Goal: Transaction & Acquisition: Purchase product/service

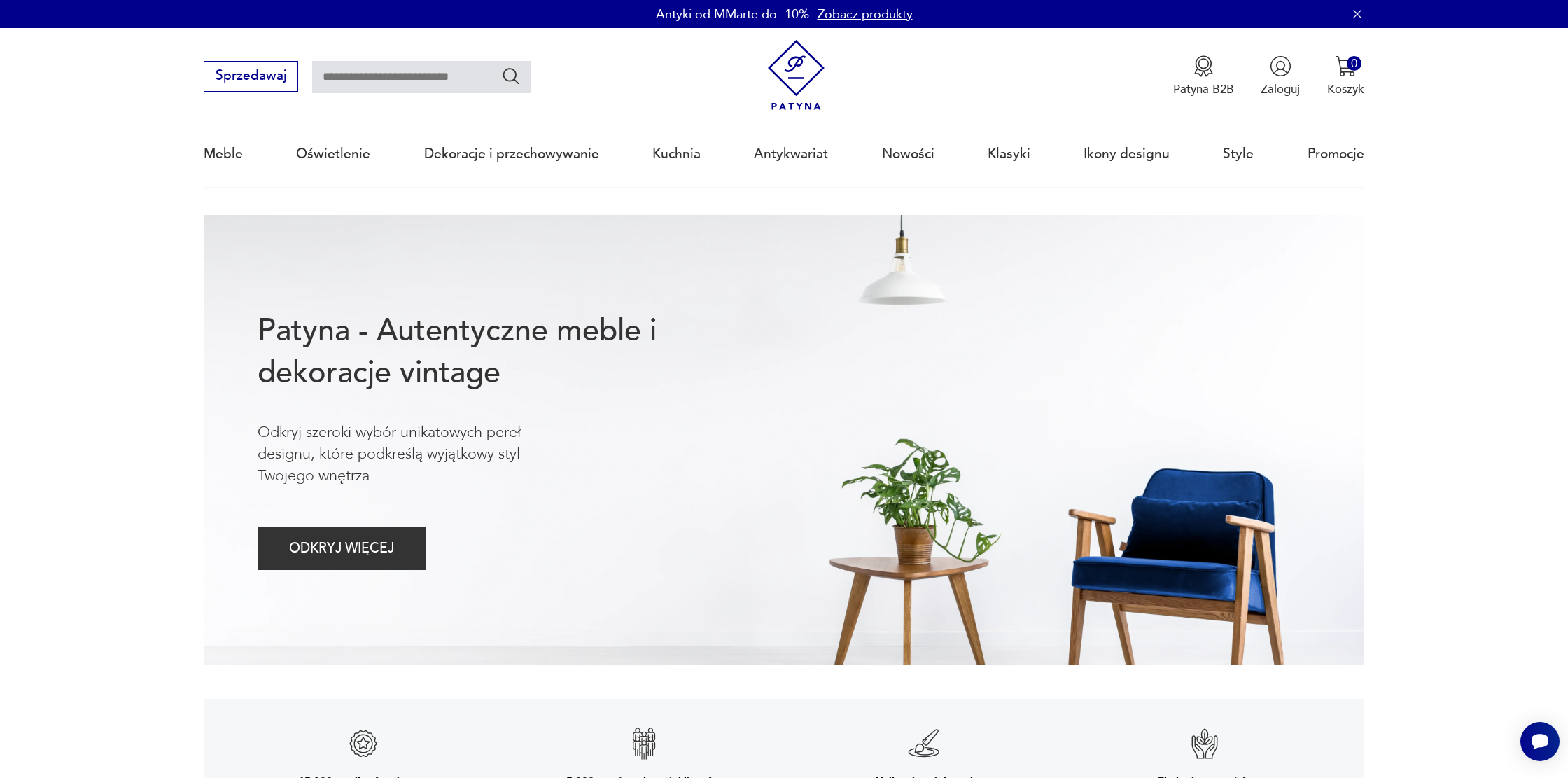
click at [375, 82] on input "text" at bounding box center [422, 77] width 219 height 32
type input "******"
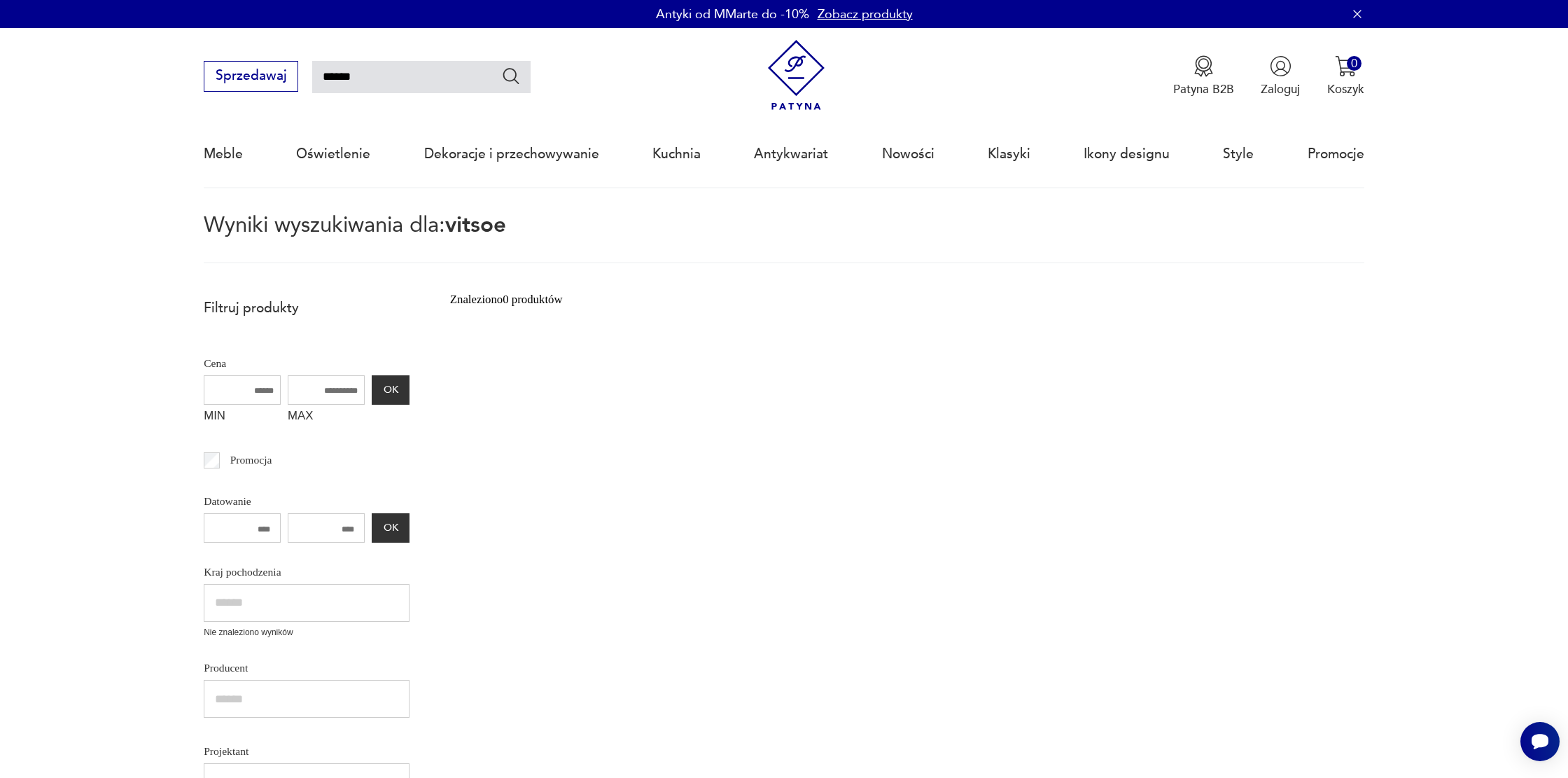
drag, startPoint x: 362, startPoint y: 73, endPoint x: 303, endPoint y: 80, distance: 59.4
click at [303, 80] on div "Sprzedawaj ******" at bounding box center [367, 76] width 326 height 31
type input "*******"
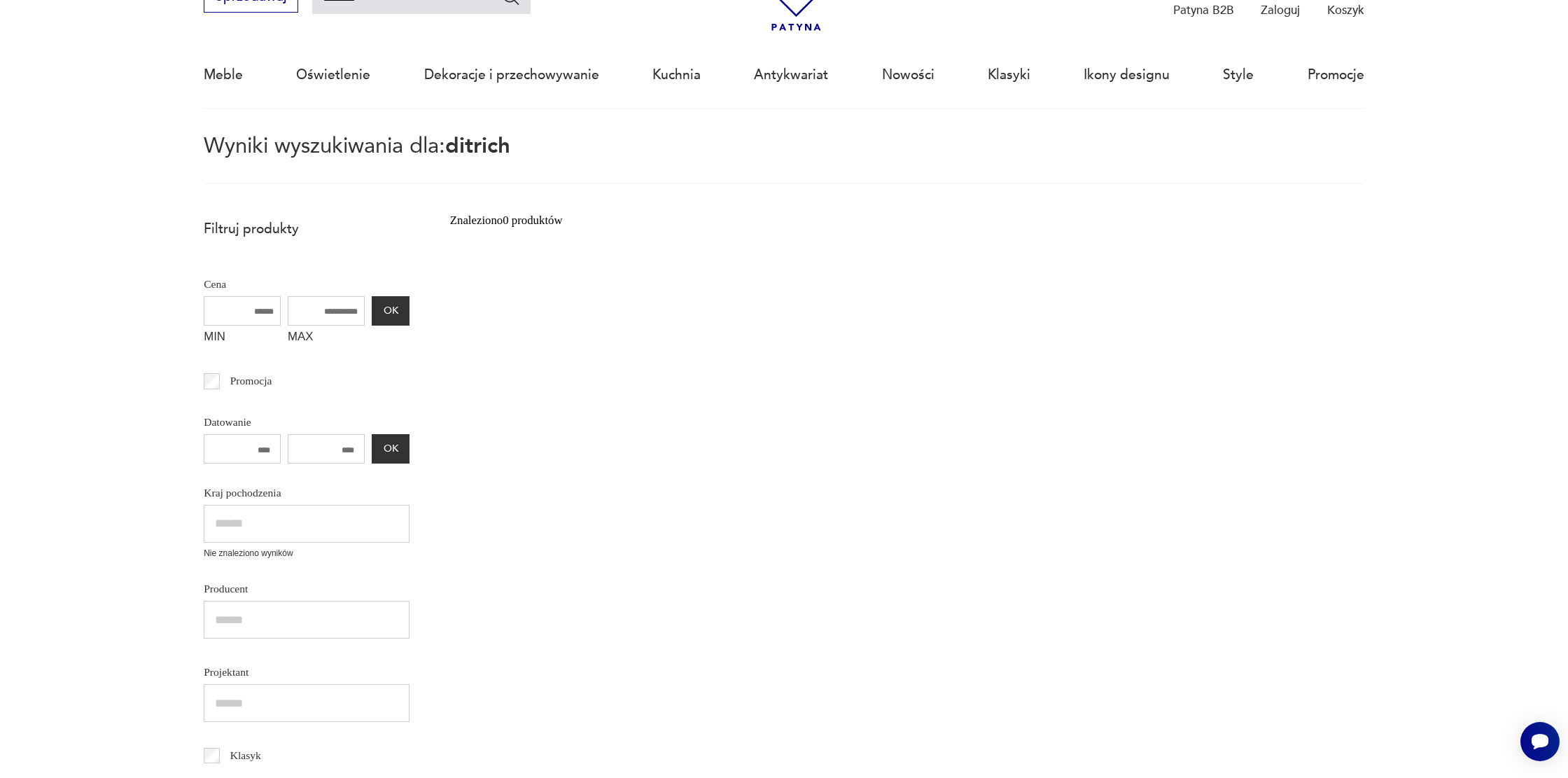
scroll to position [81, 0]
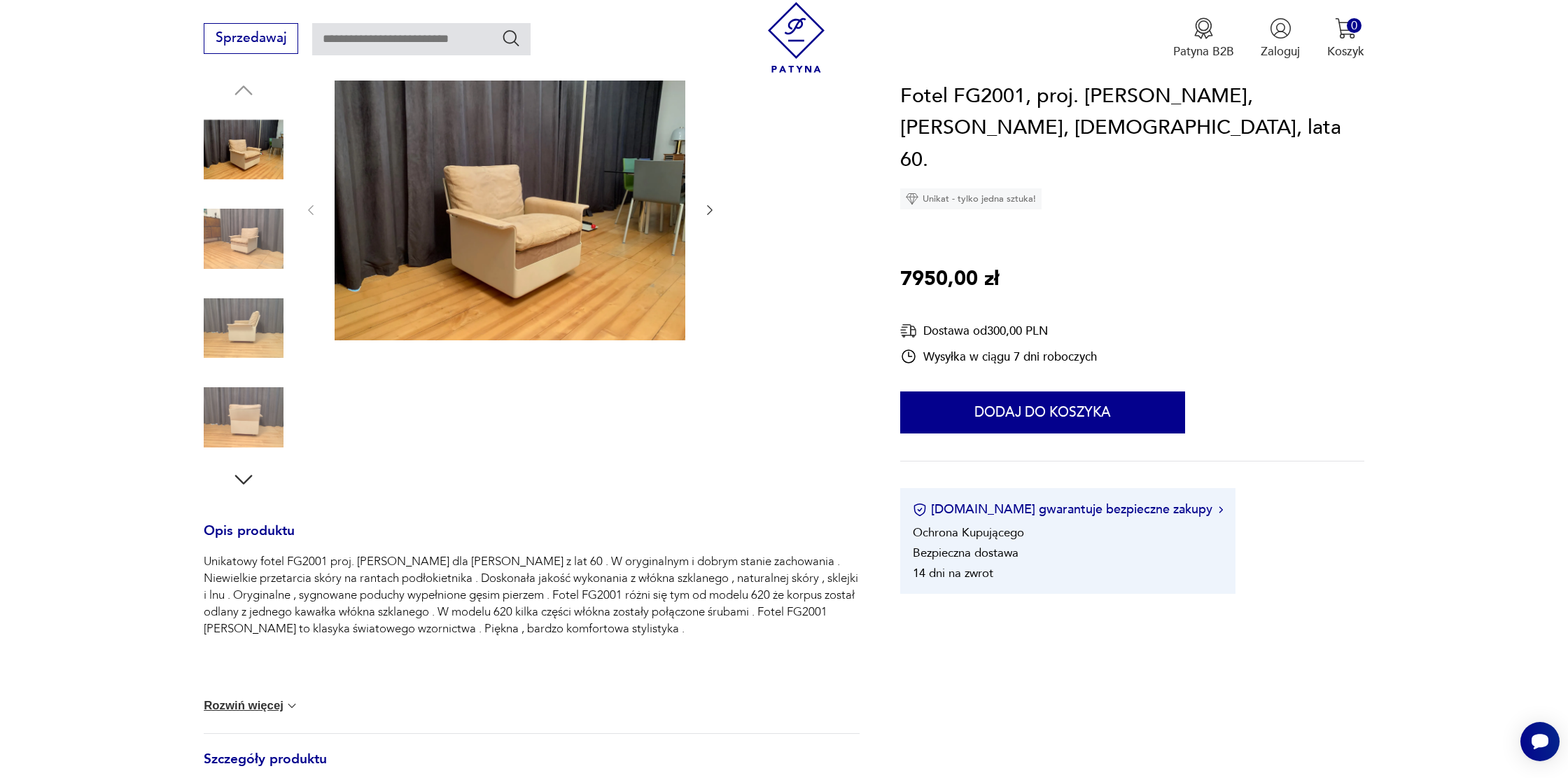
scroll to position [177, 0]
click at [262, 442] on img at bounding box center [244, 418] width 80 height 80
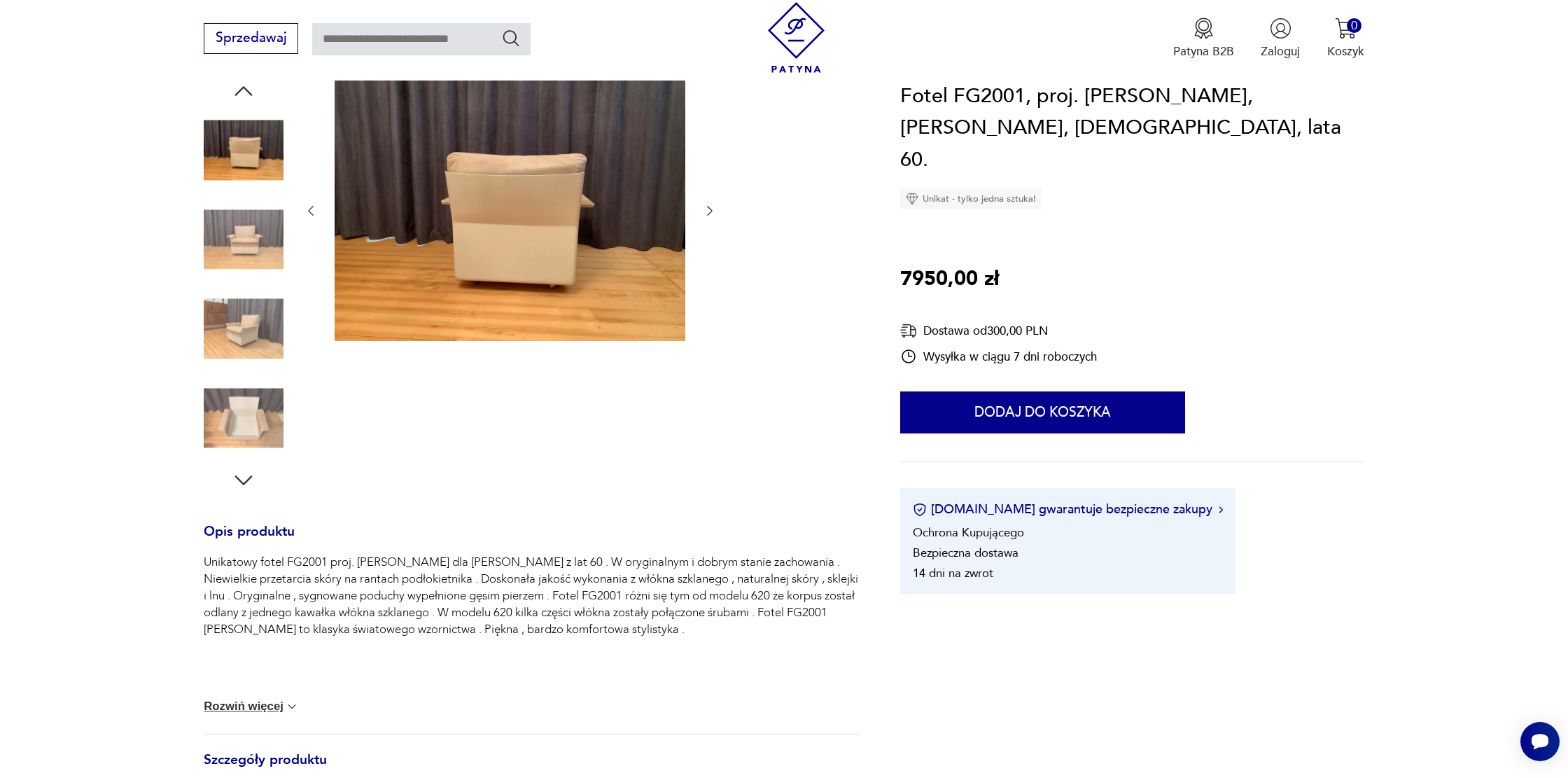
click at [237, 481] on icon "button" at bounding box center [243, 480] width 25 height 25
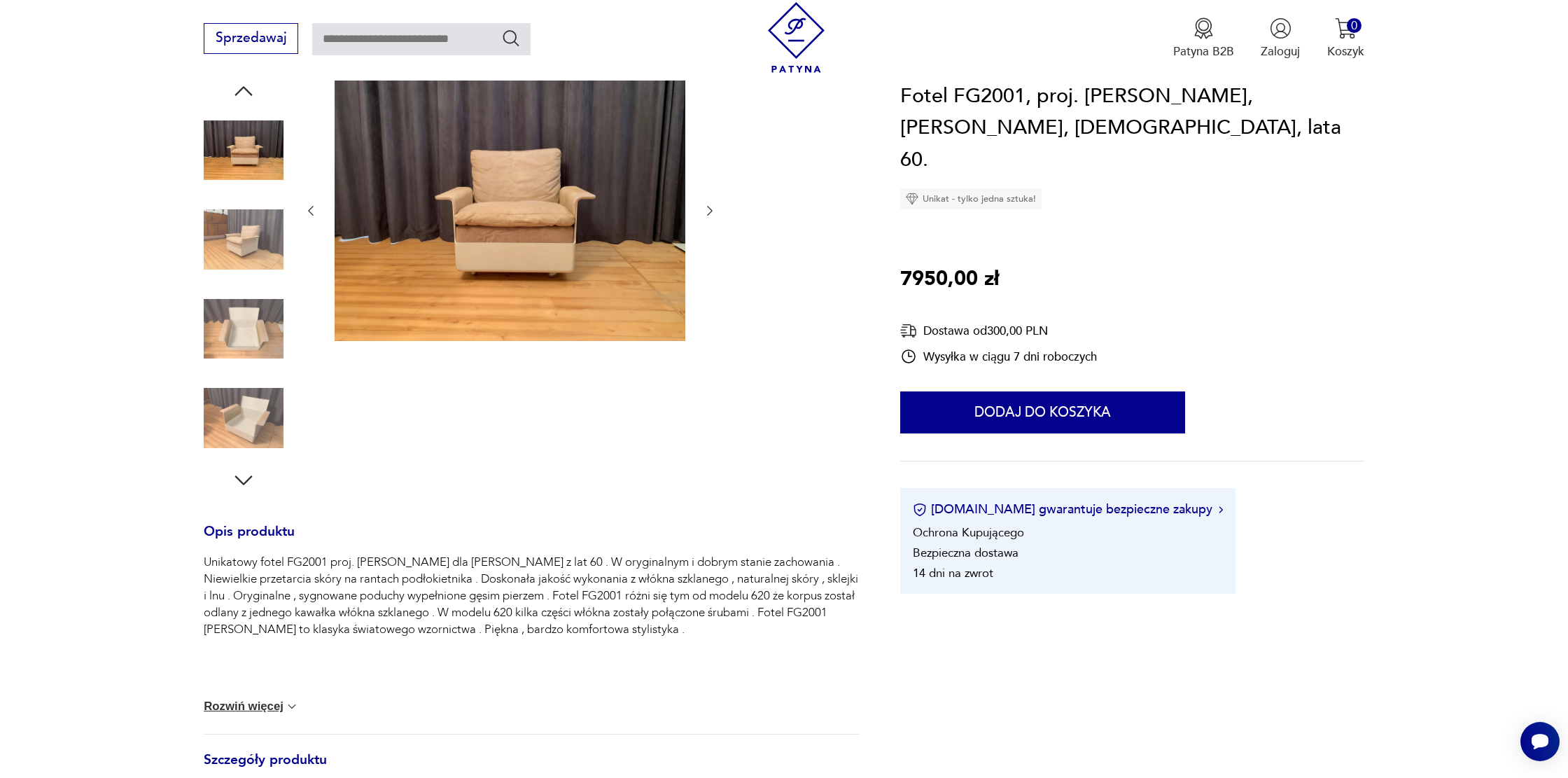
click at [242, 427] on img at bounding box center [244, 418] width 80 height 80
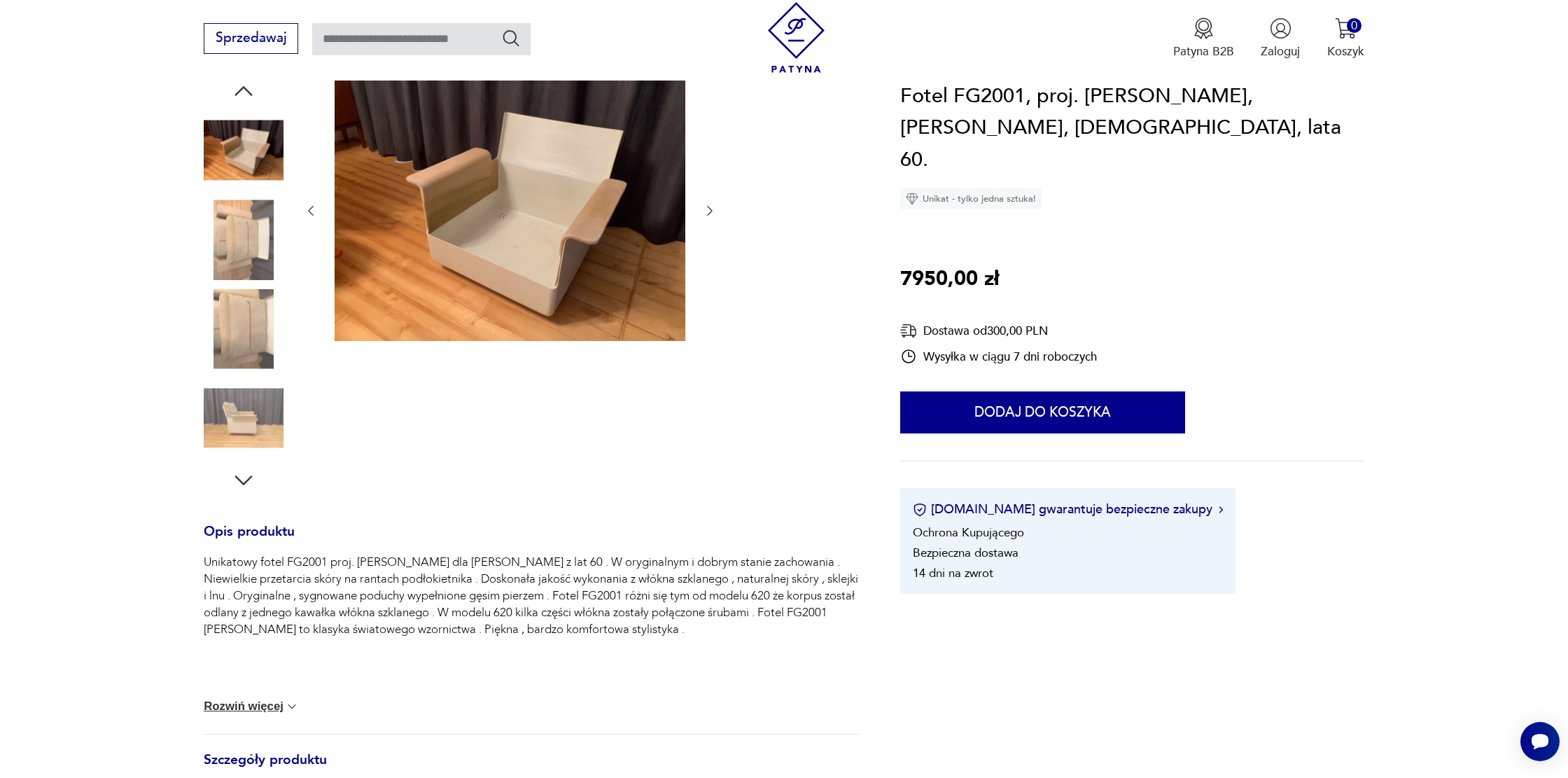
click at [569, 229] on img at bounding box center [510, 210] width 351 height 263
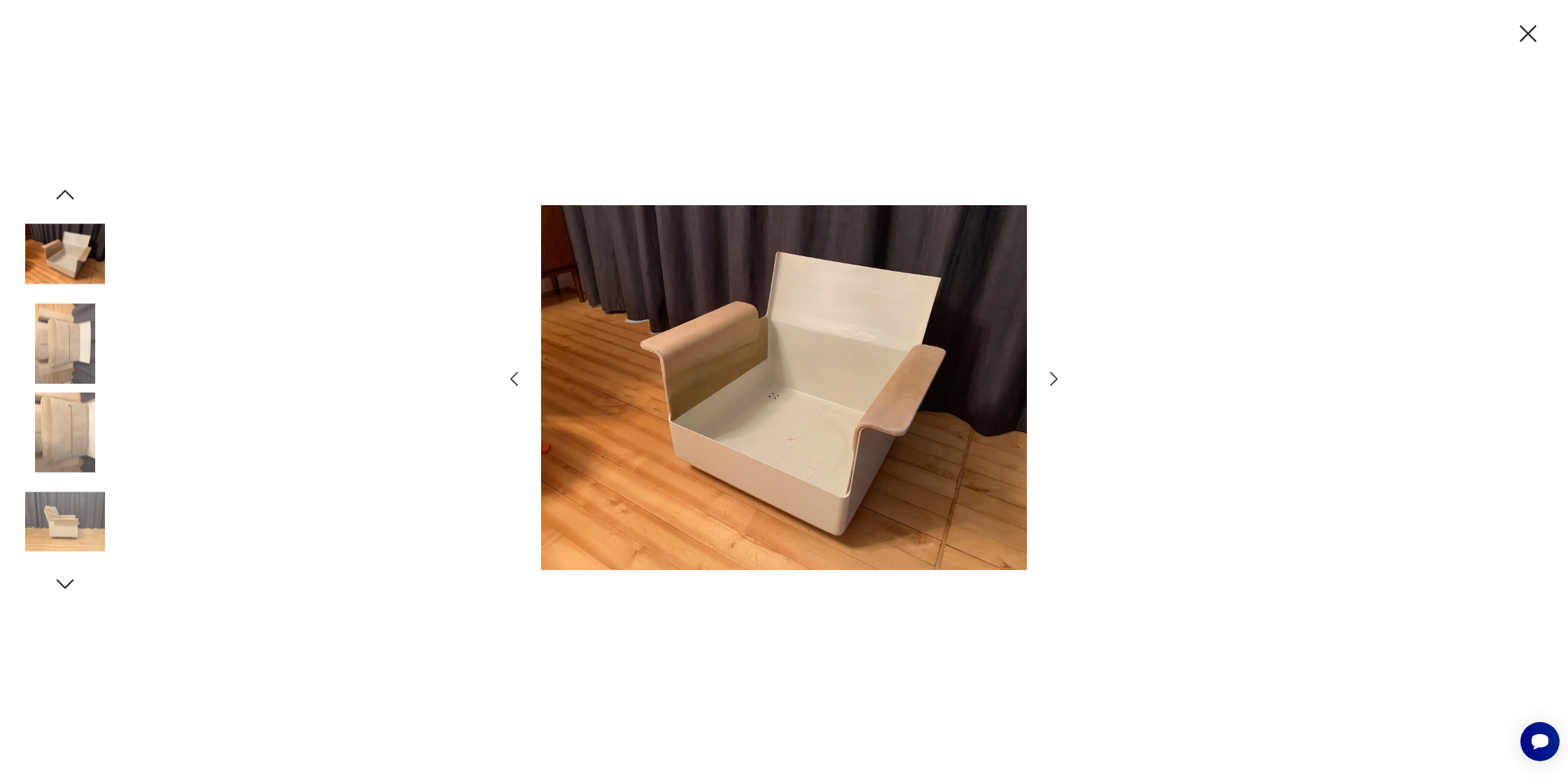
click at [777, 409] on img at bounding box center [783, 387] width 485 height 623
click at [78, 436] on img at bounding box center [65, 432] width 80 height 80
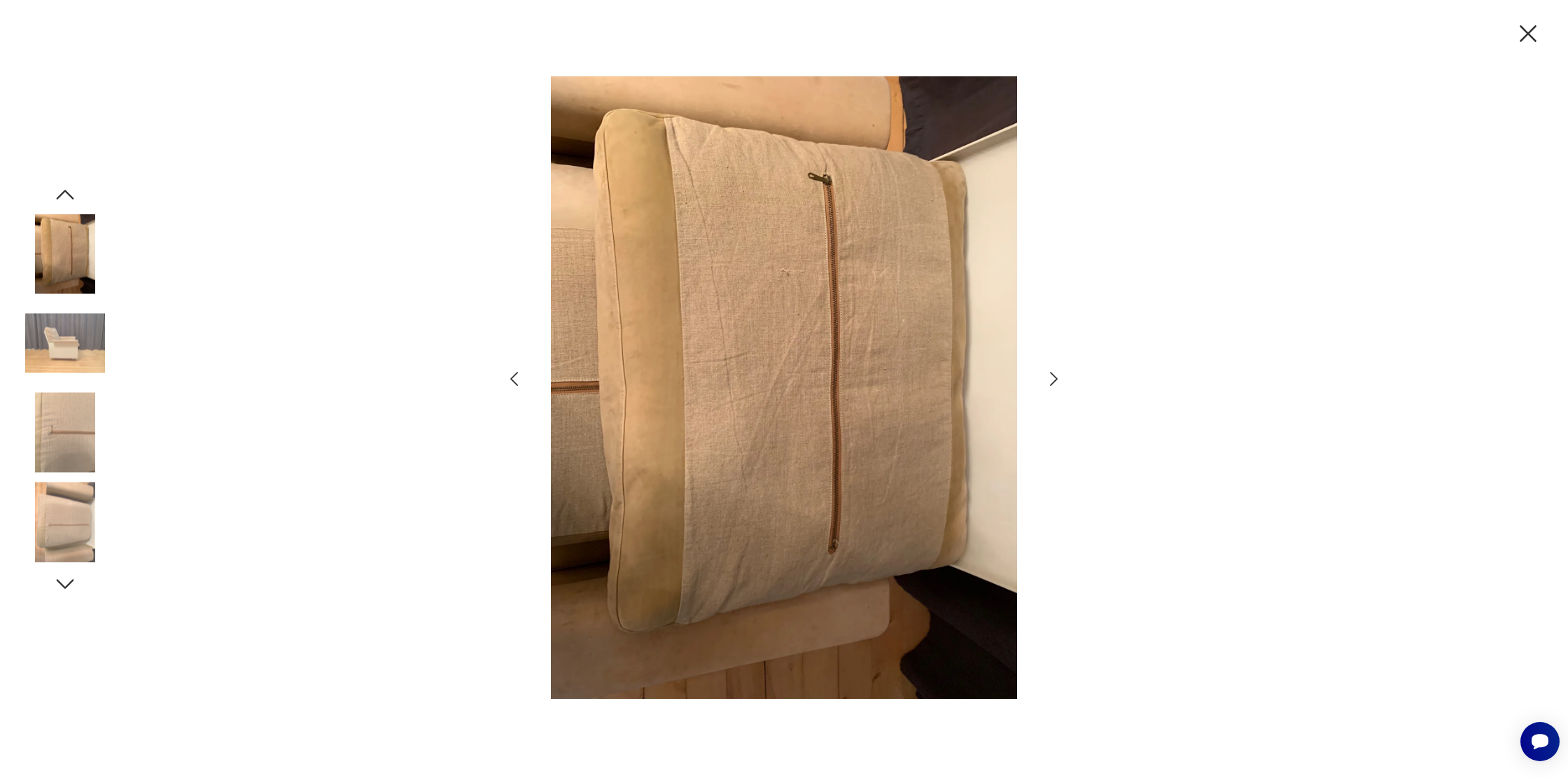
click at [67, 422] on img at bounding box center [65, 432] width 80 height 80
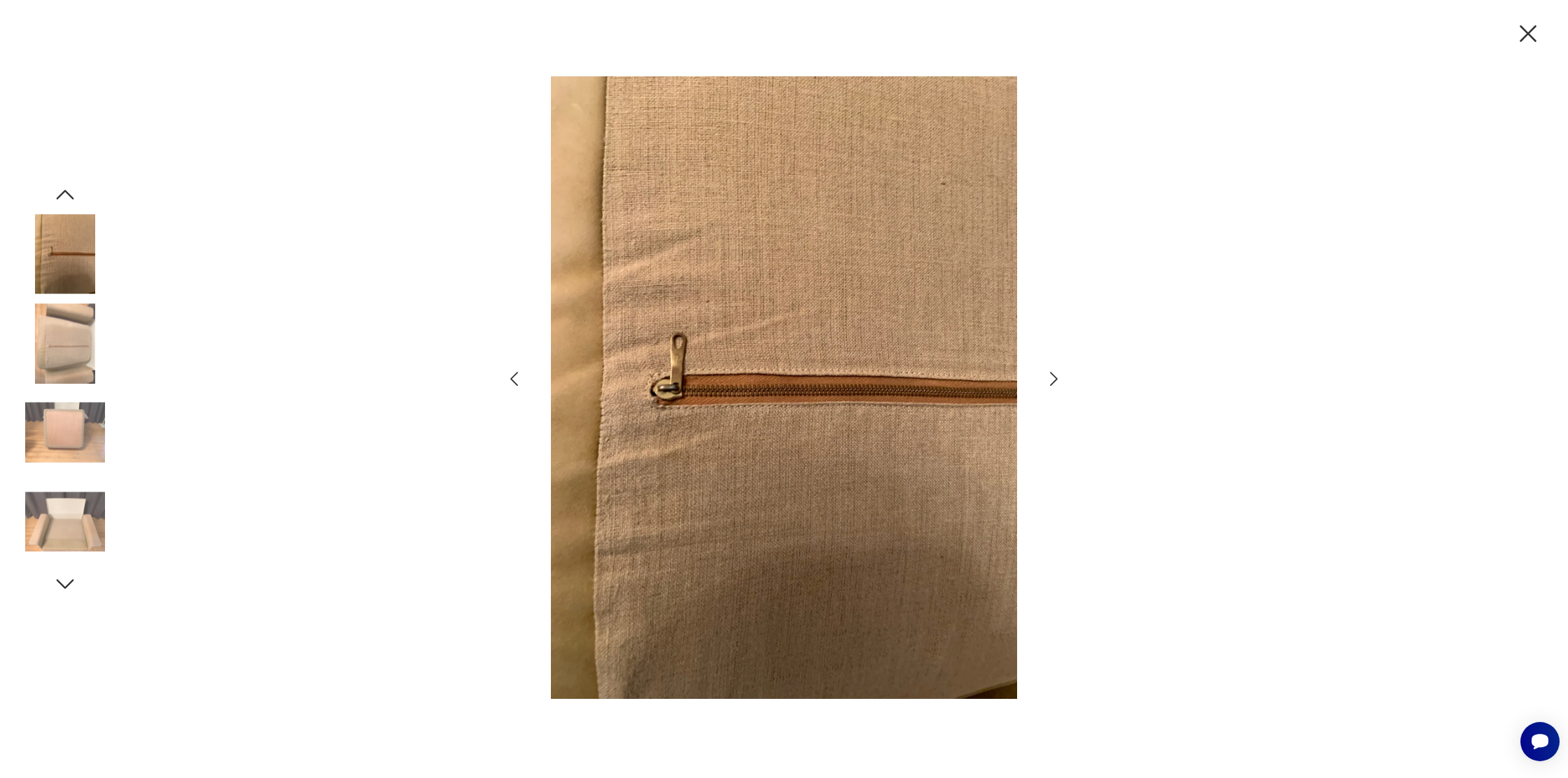
click at [68, 520] on img at bounding box center [65, 522] width 80 height 80
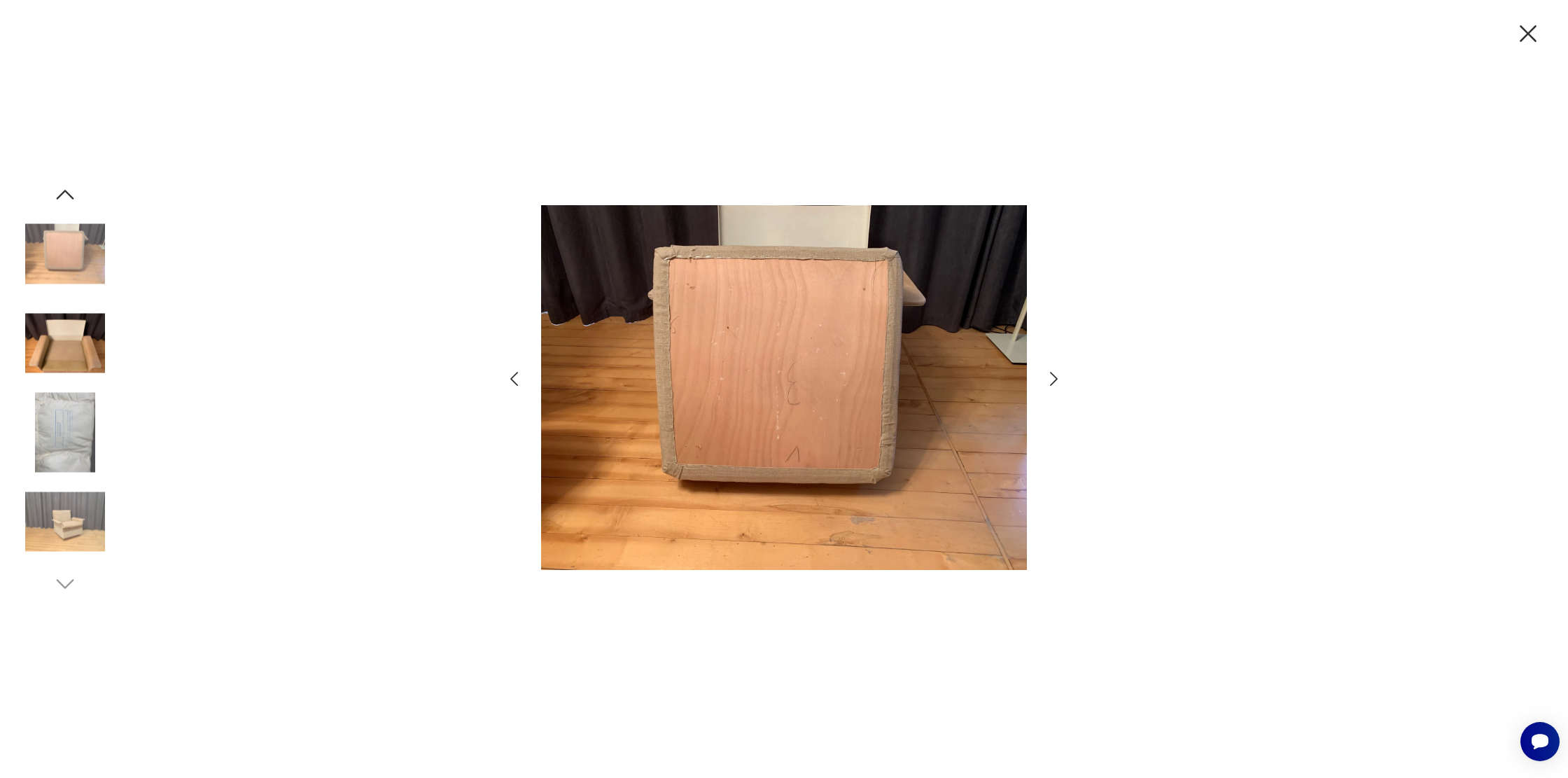
click at [42, 438] on img at bounding box center [65, 432] width 80 height 80
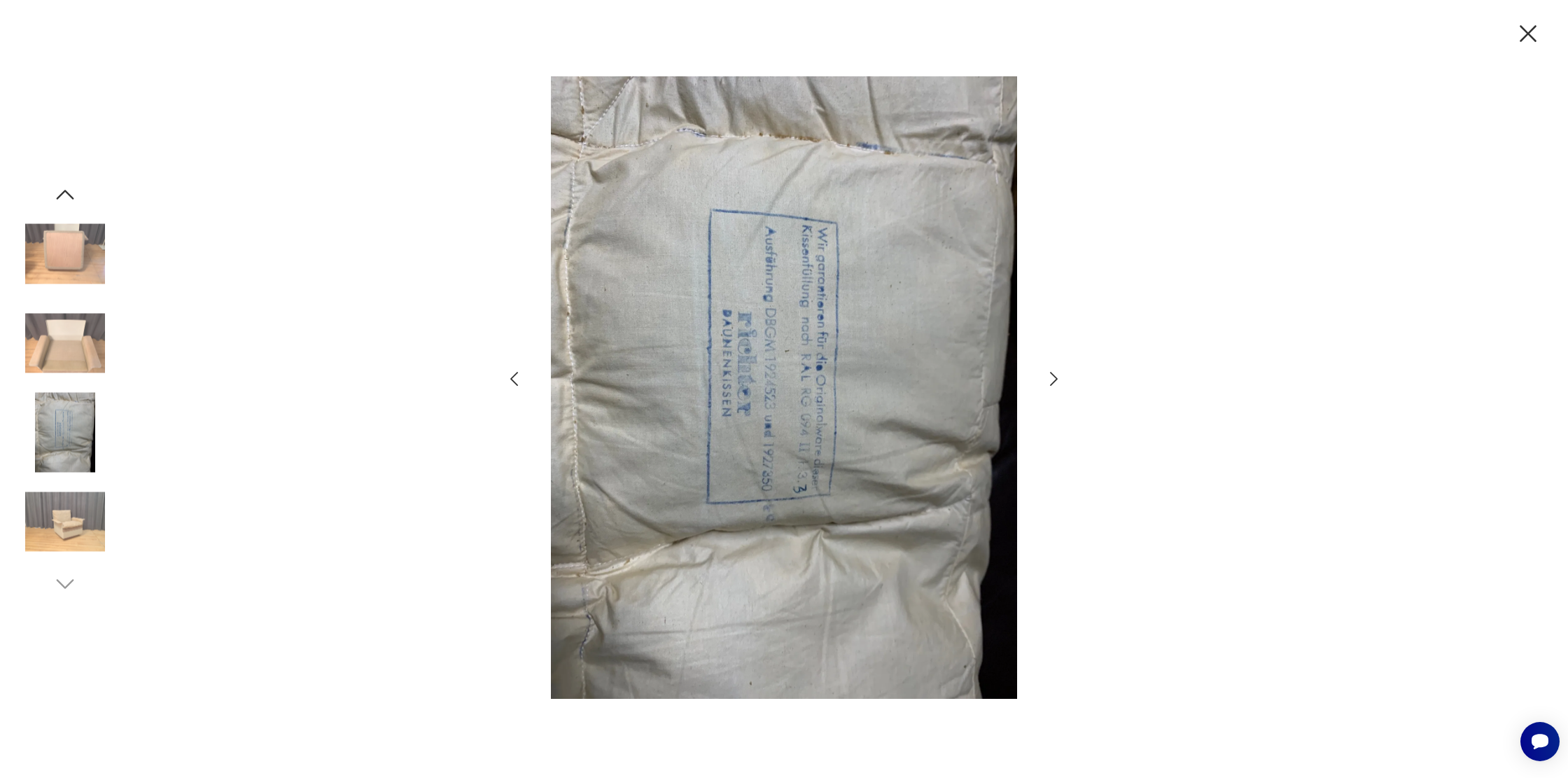
click at [58, 214] on img at bounding box center [65, 254] width 80 height 80
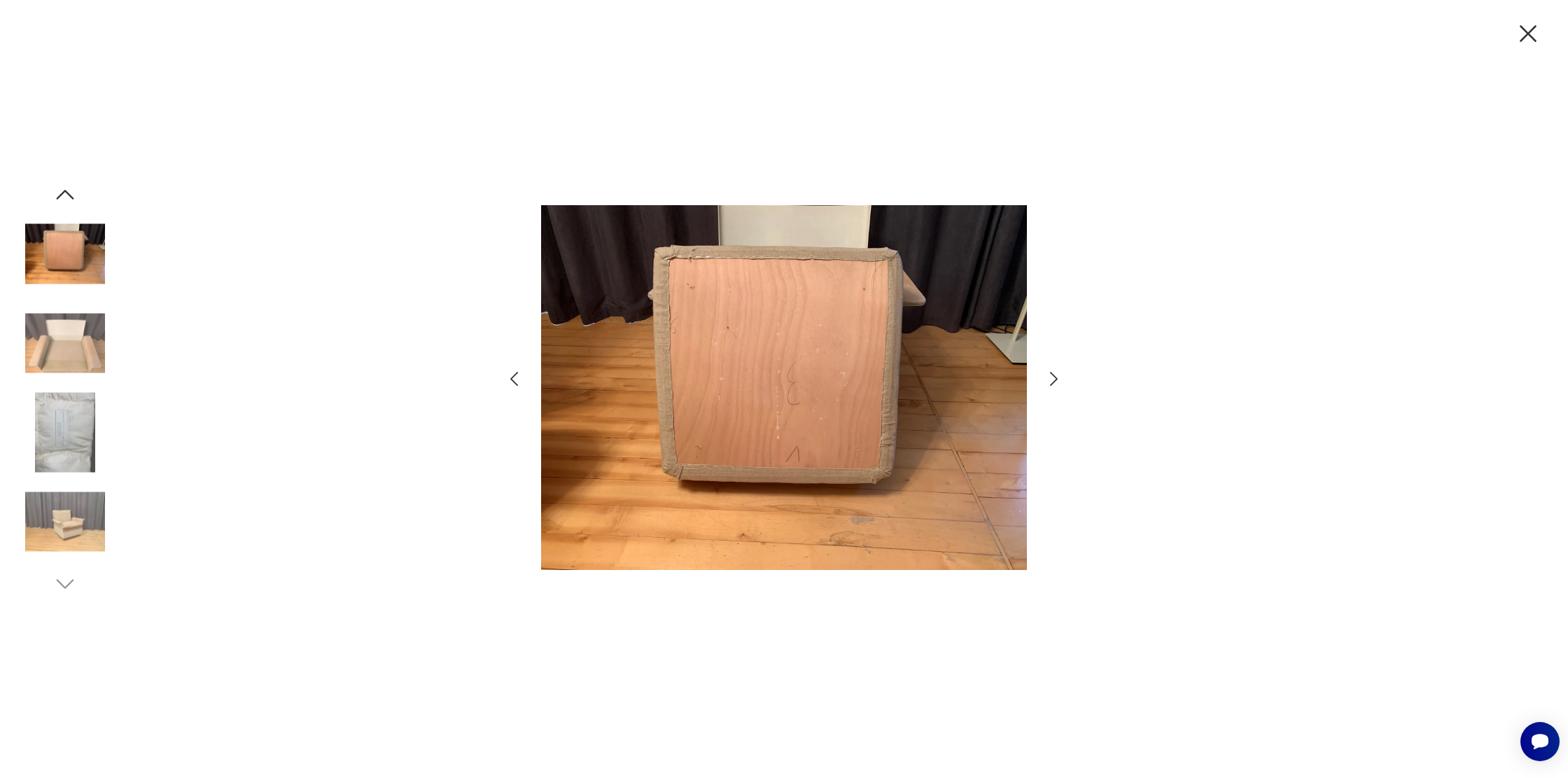
click at [63, 202] on icon "button" at bounding box center [65, 195] width 25 height 25
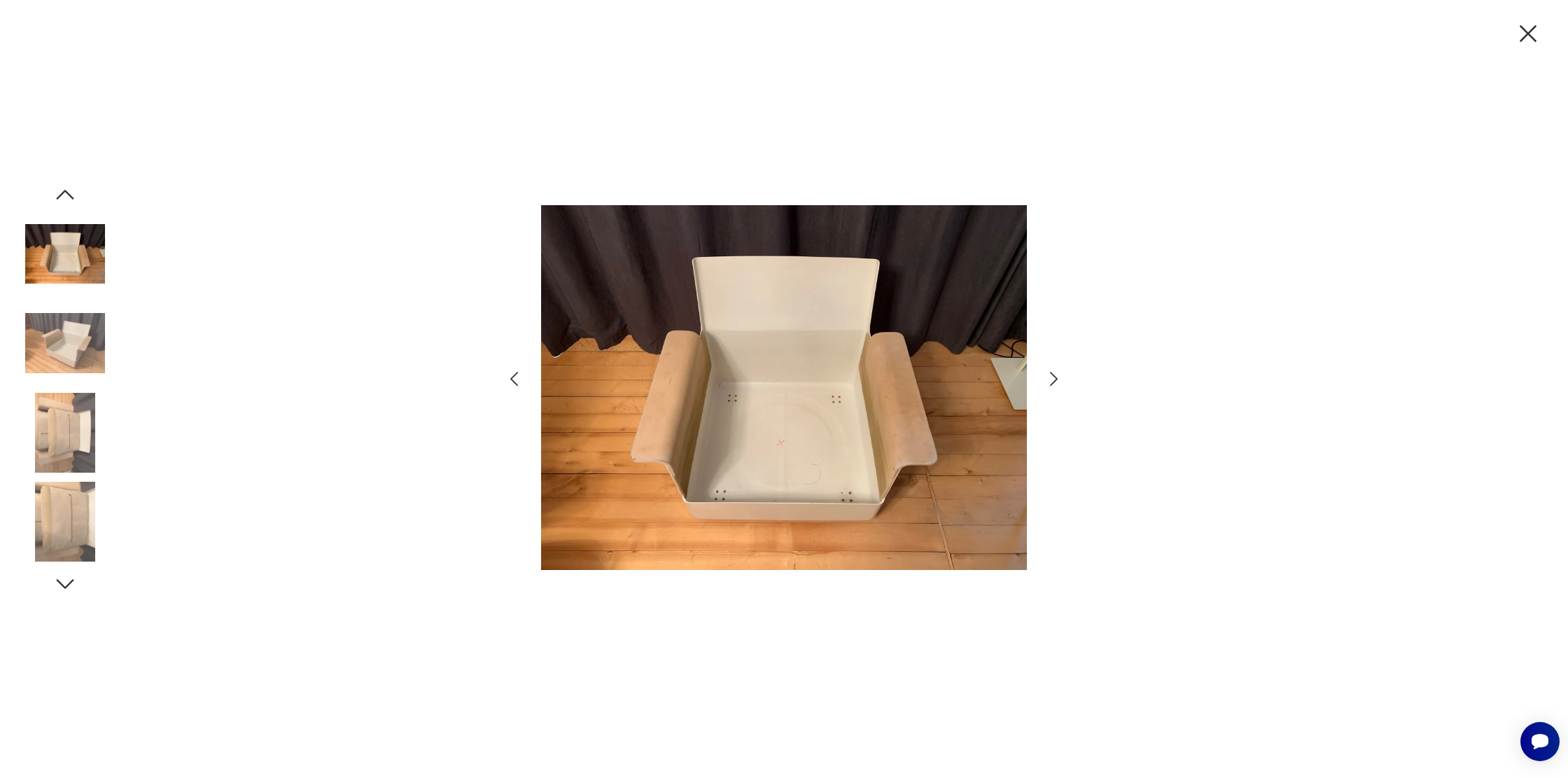
click at [86, 258] on img at bounding box center [65, 254] width 80 height 80
click at [74, 195] on icon "button" at bounding box center [65, 195] width 25 height 25
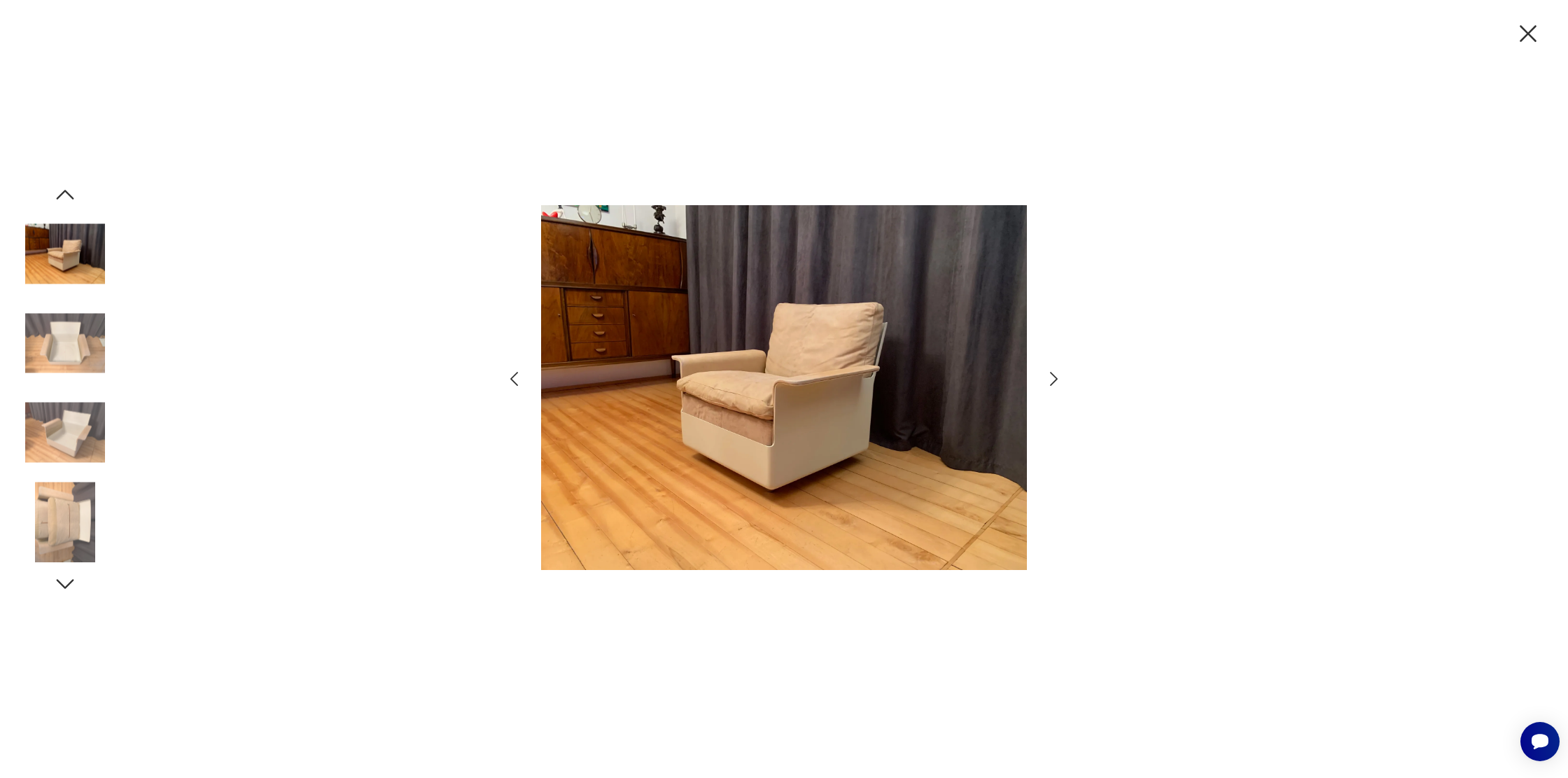
click at [74, 195] on icon "button" at bounding box center [65, 195] width 25 height 25
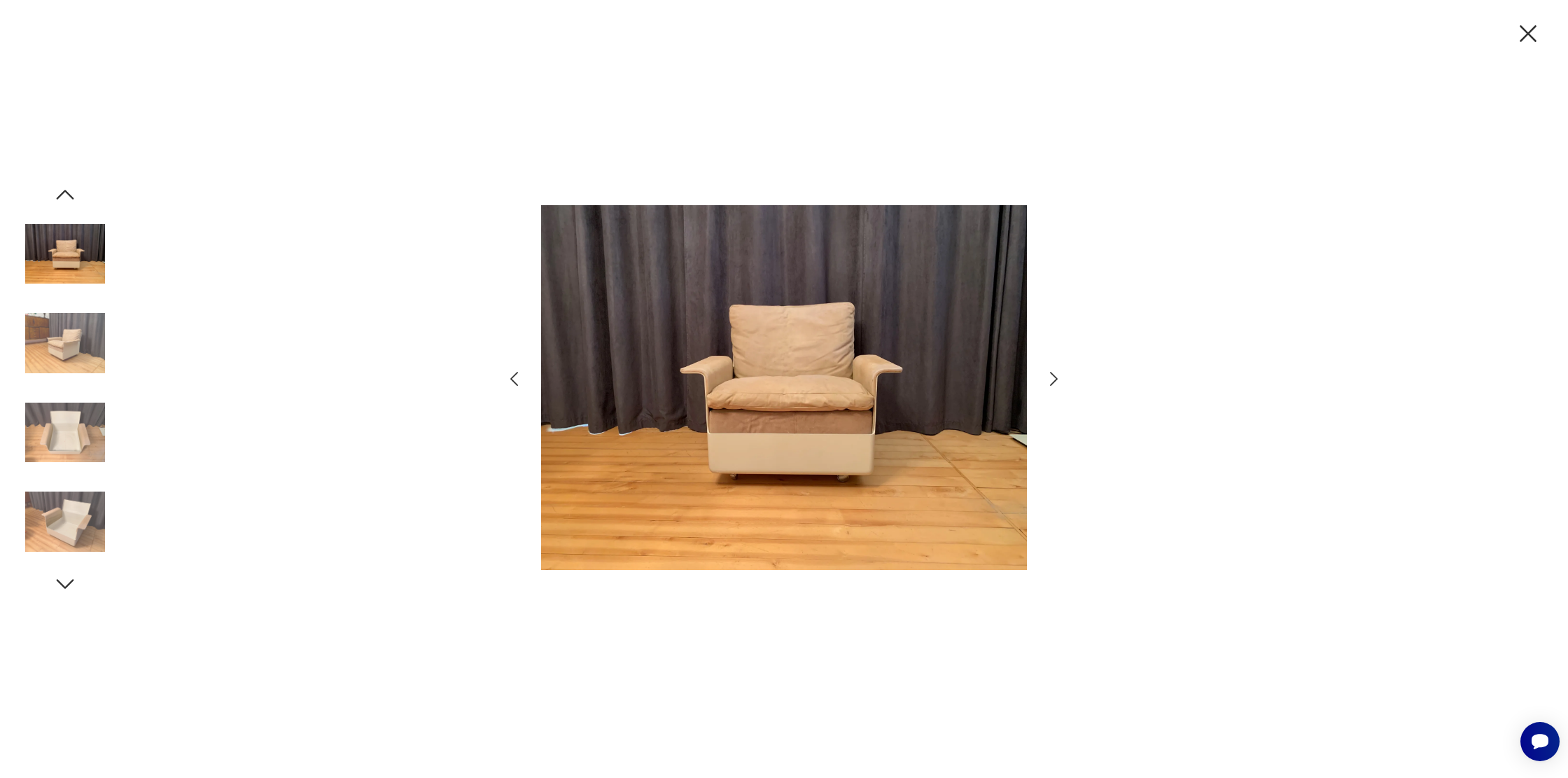
click at [74, 195] on icon "button" at bounding box center [65, 195] width 25 height 25
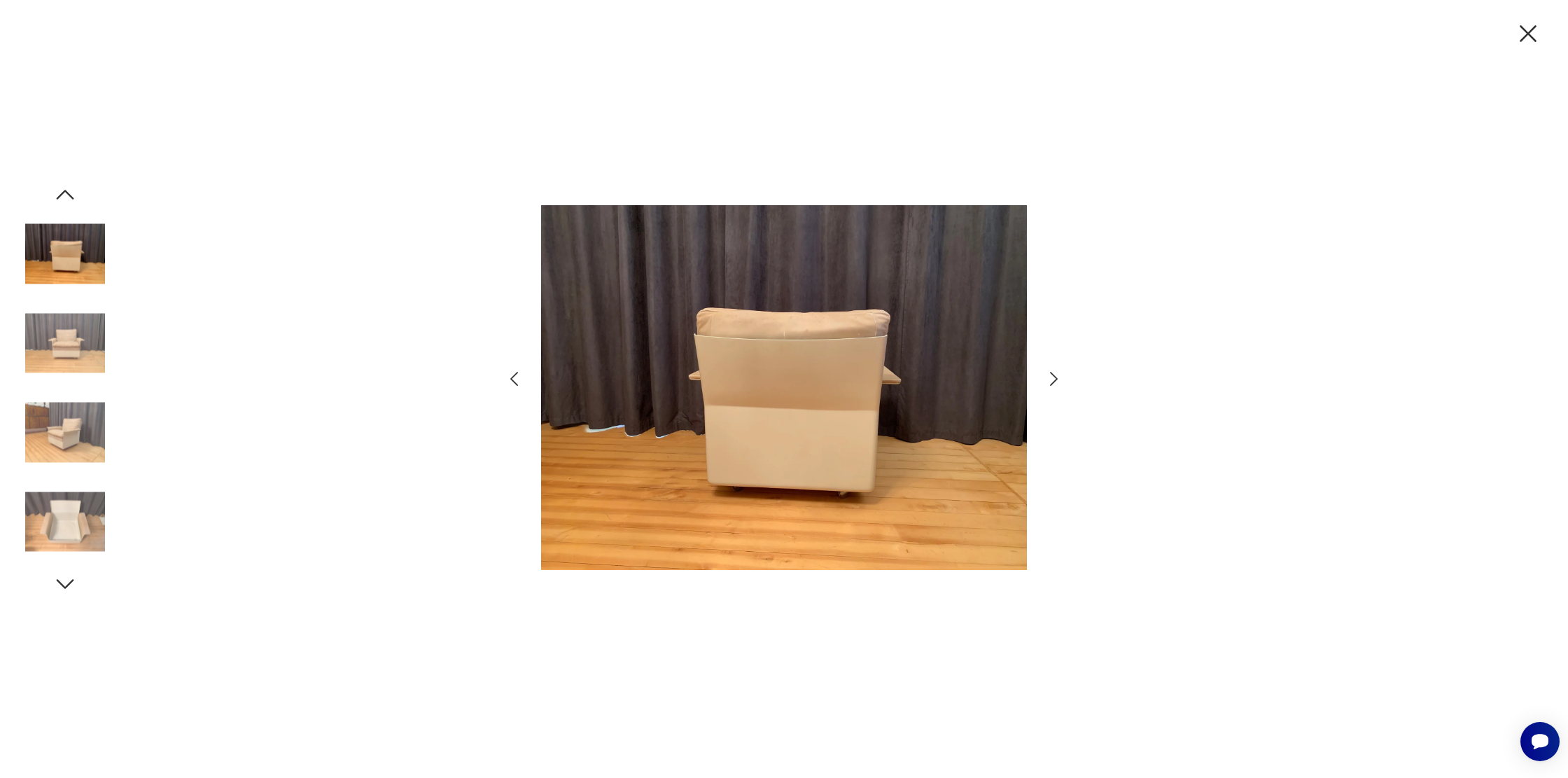
click at [74, 195] on icon "button" at bounding box center [65, 195] width 25 height 25
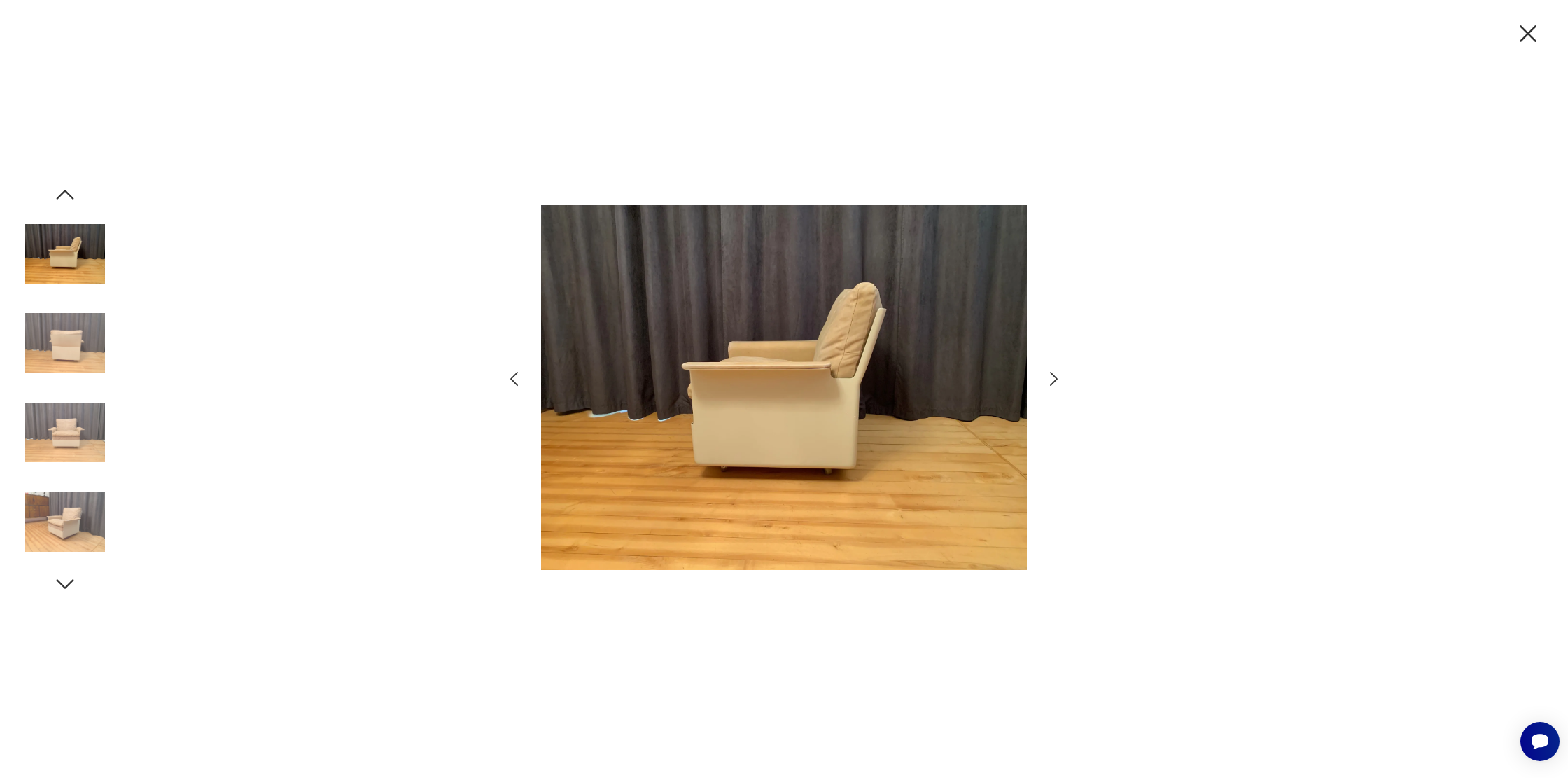
click at [74, 195] on icon "button" at bounding box center [65, 195] width 25 height 25
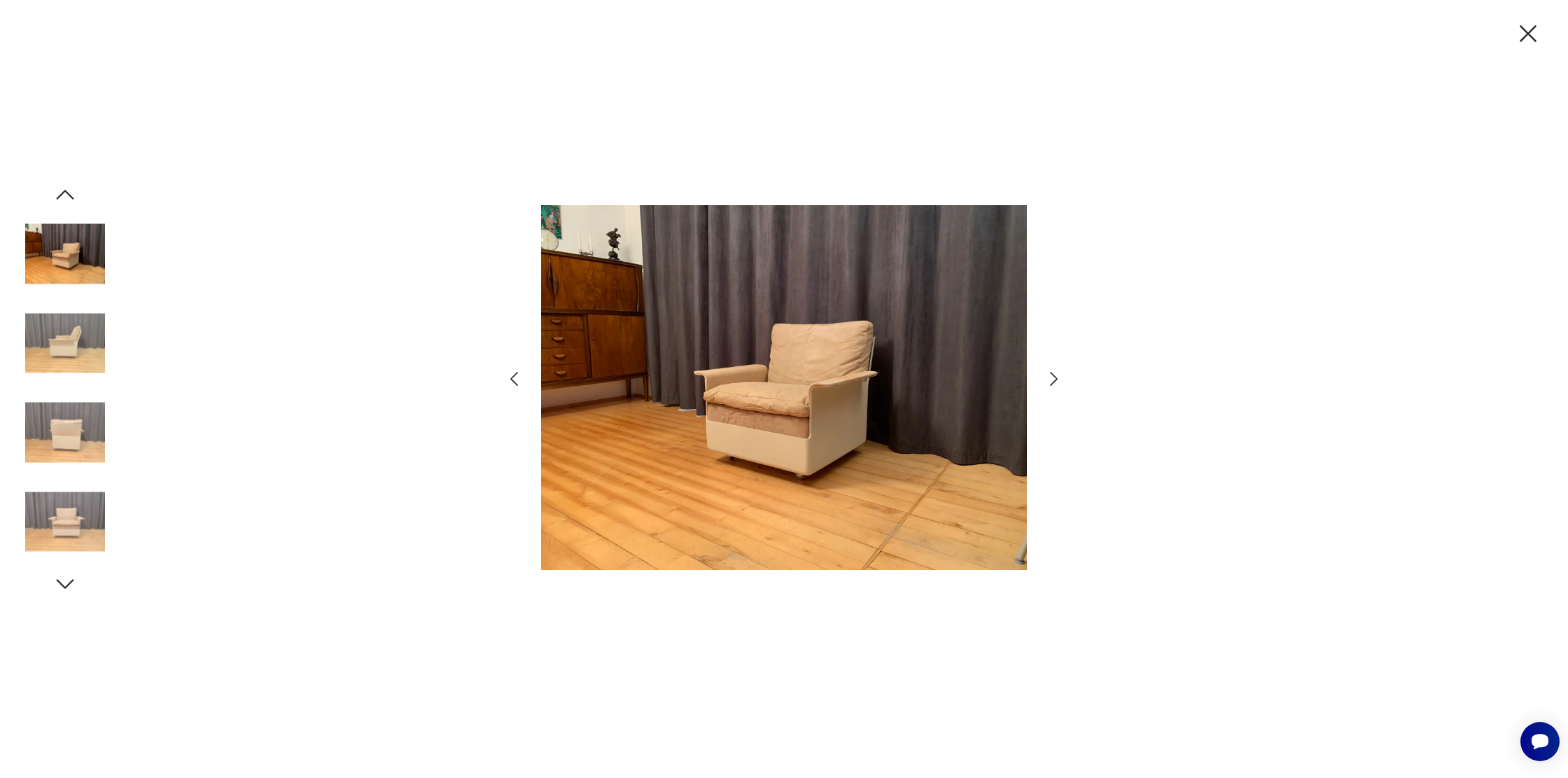
click at [74, 195] on icon "button" at bounding box center [65, 195] width 25 height 25
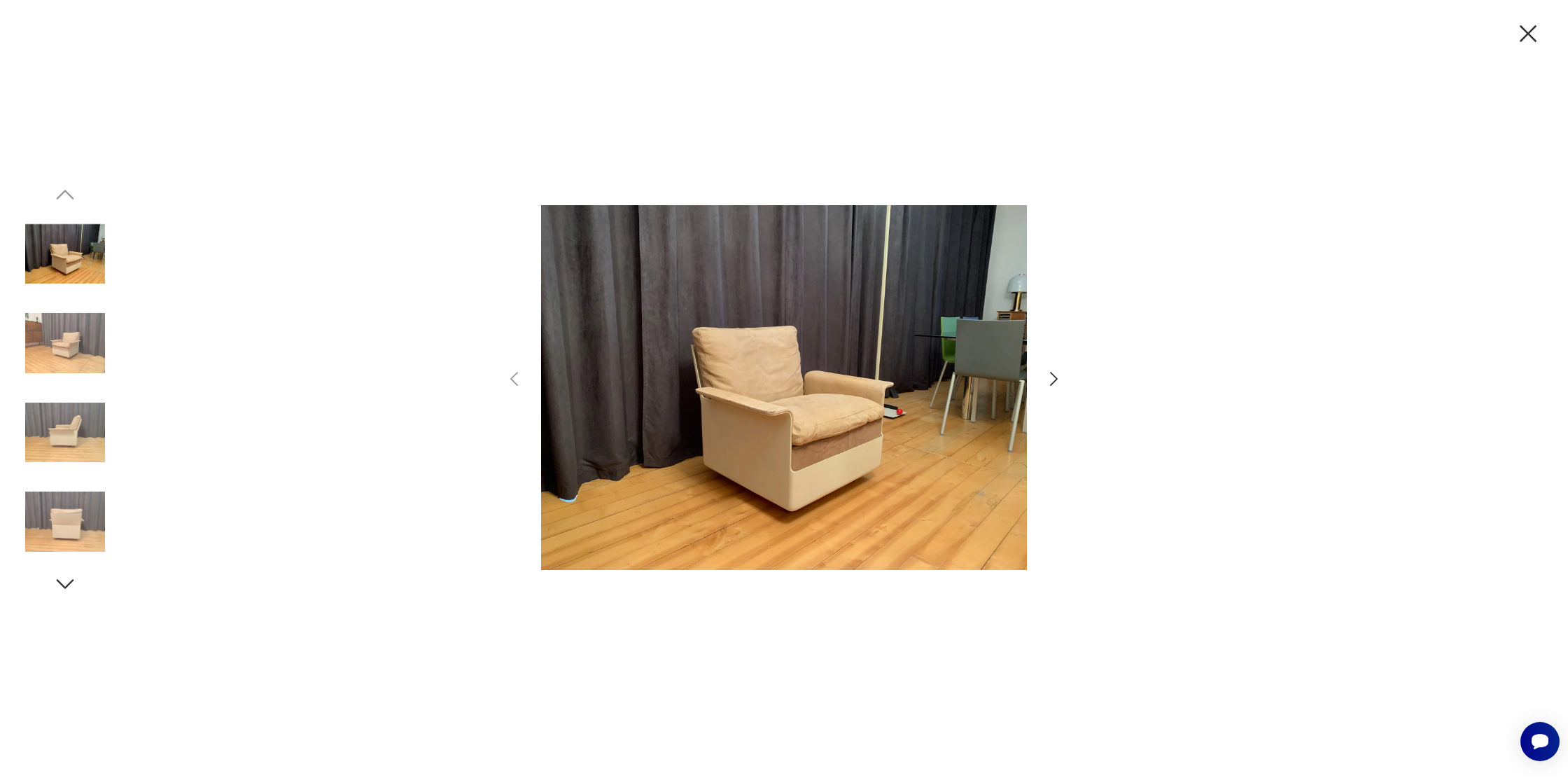
click at [657, 365] on img at bounding box center [783, 387] width 485 height 623
click at [1520, 32] on icon "button" at bounding box center [1528, 34] width 29 height 29
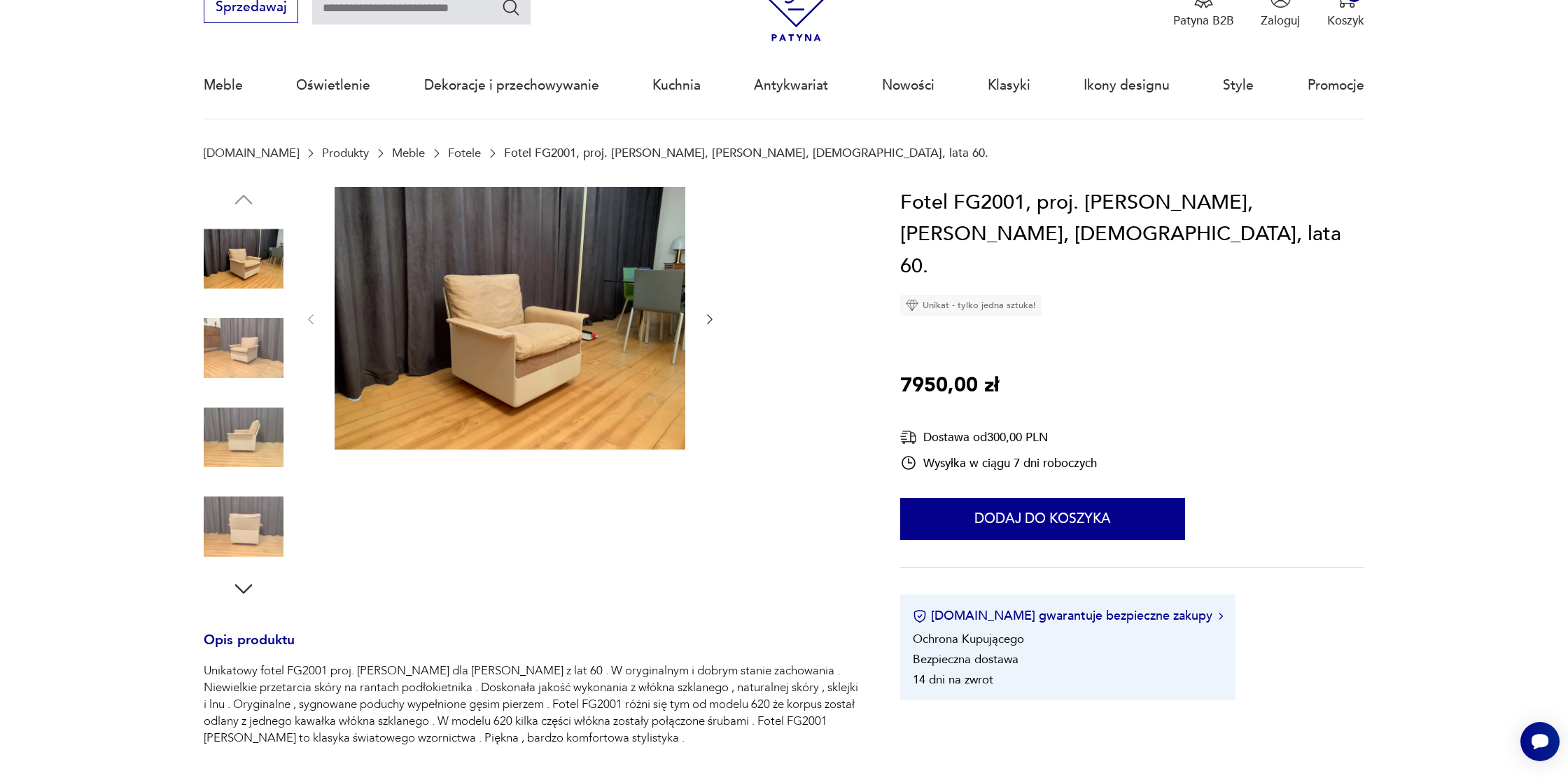
scroll to position [68, 0]
click at [236, 283] on img at bounding box center [244, 260] width 80 height 80
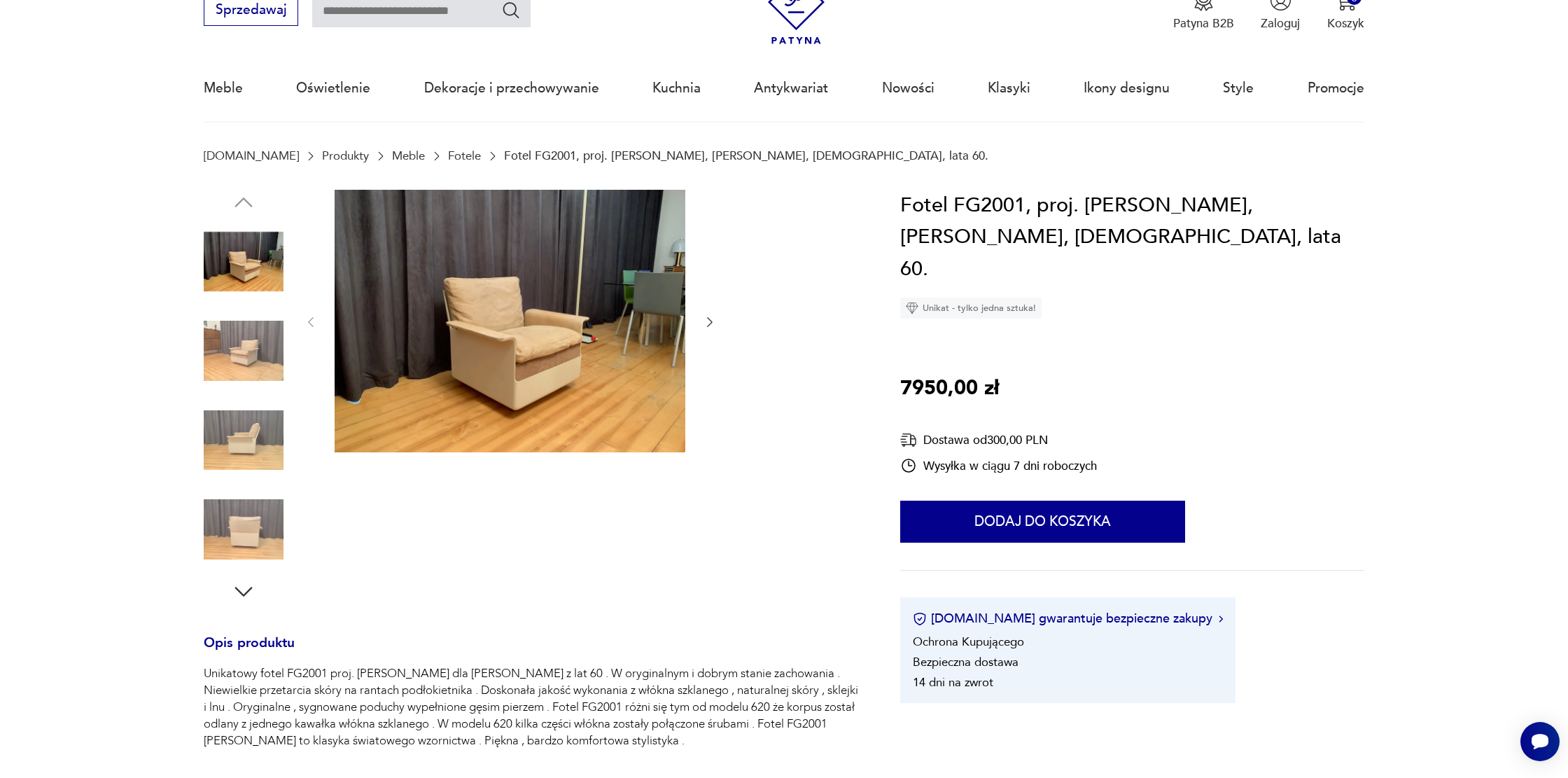
scroll to position [70, 0]
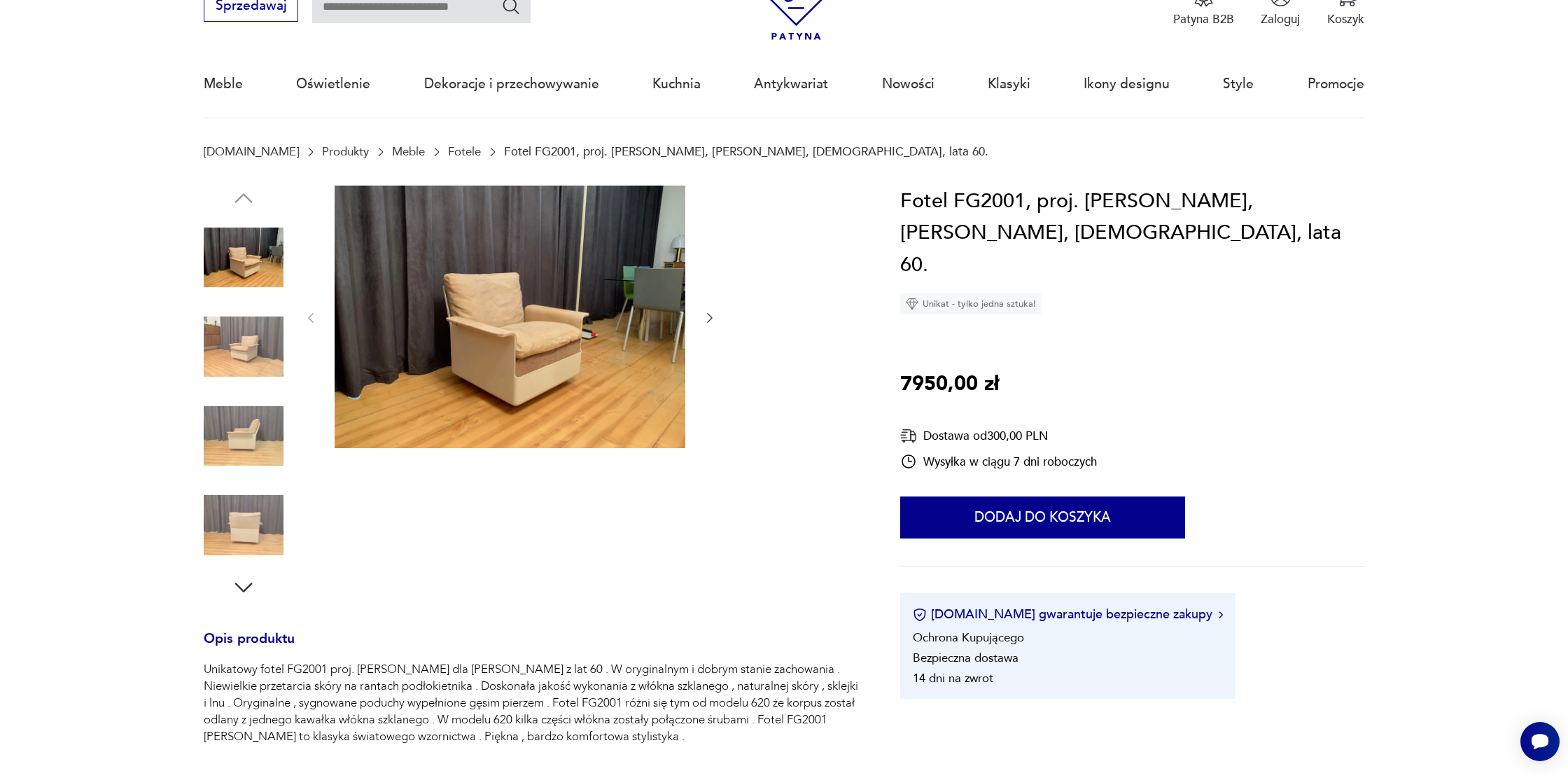
click at [233, 586] on icon "button" at bounding box center [243, 587] width 25 height 25
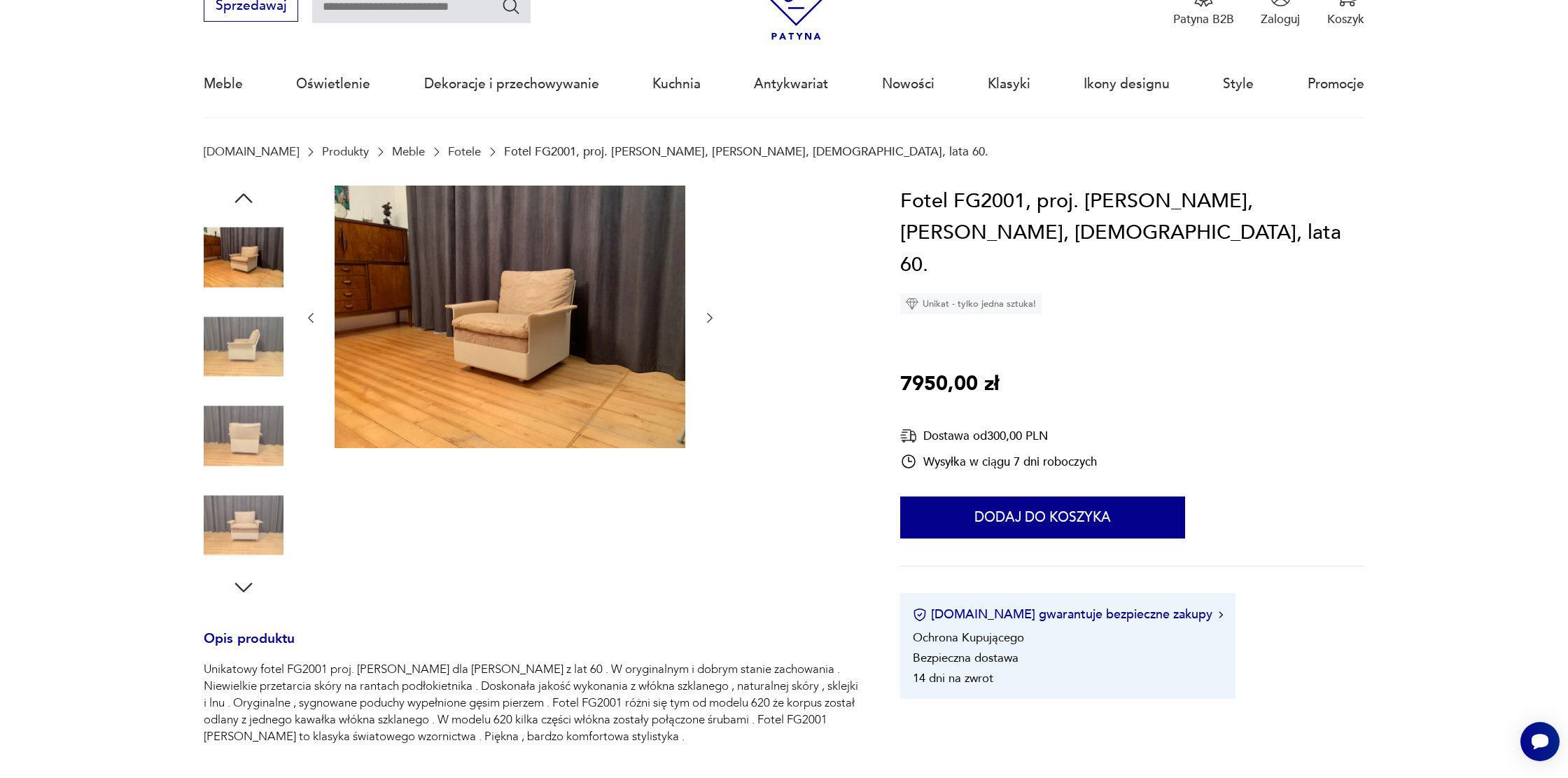
click at [239, 587] on icon "button" at bounding box center [244, 587] width 18 height 10
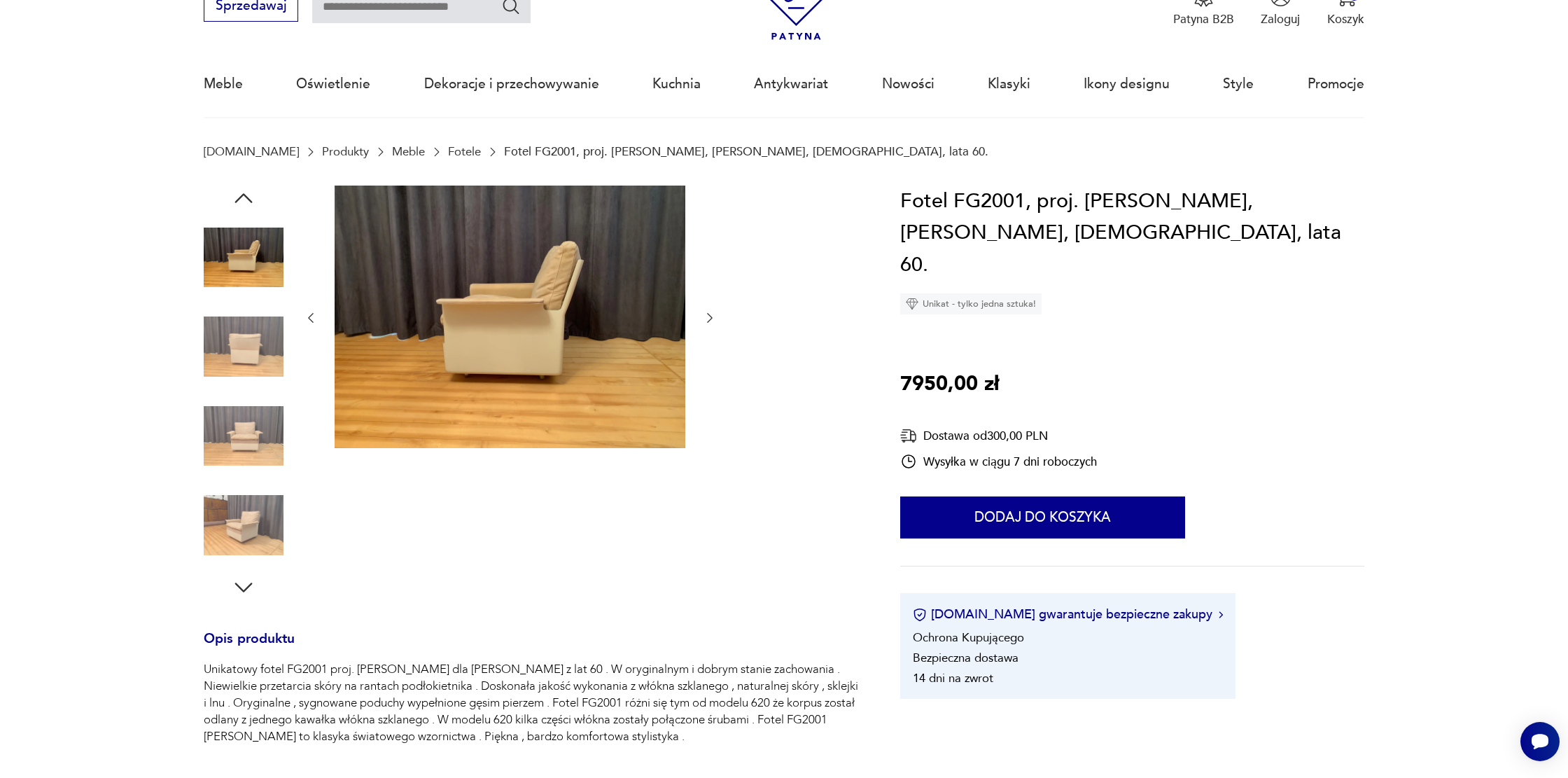
click at [239, 587] on icon "button" at bounding box center [244, 587] width 18 height 10
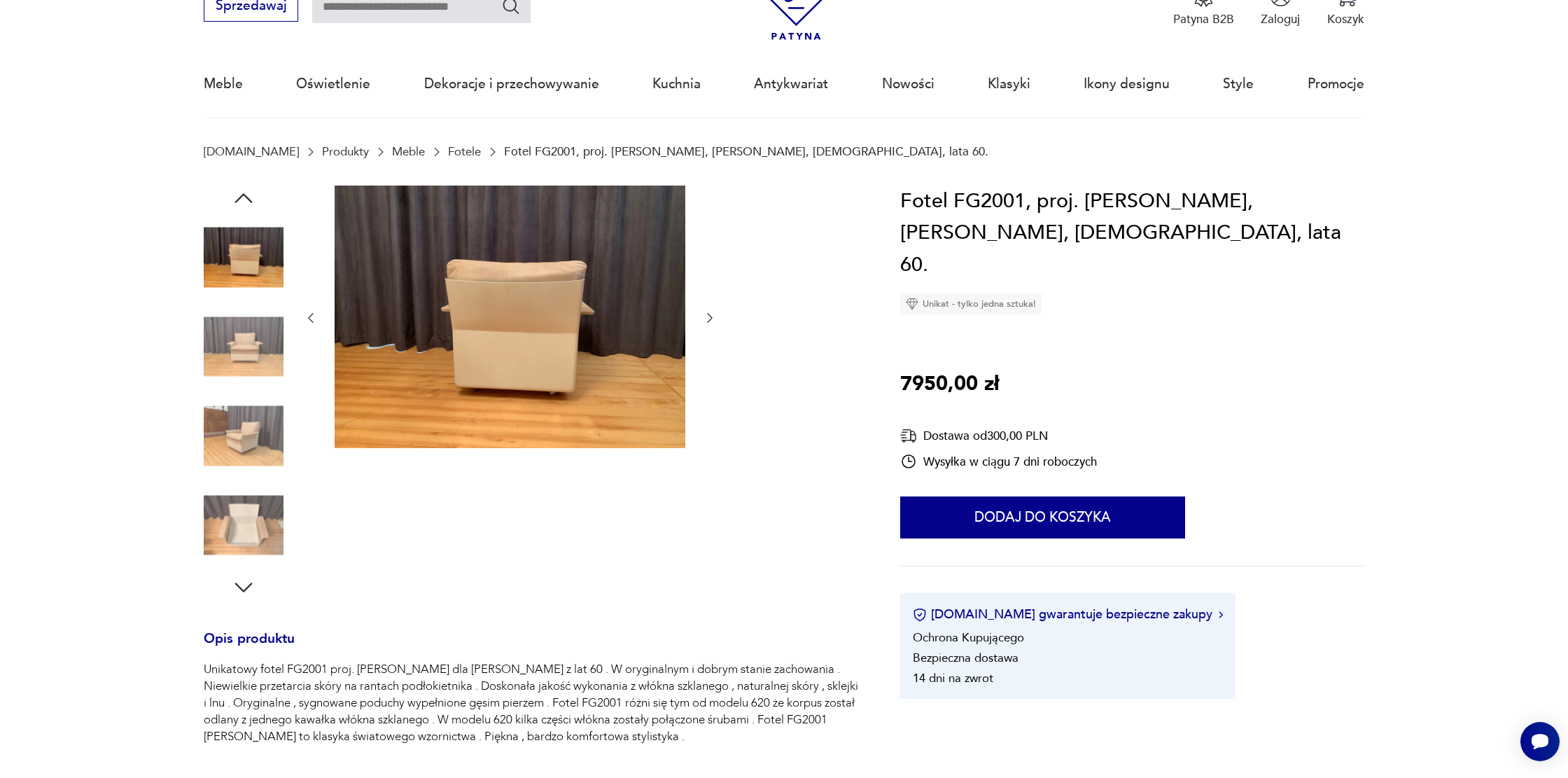
click at [239, 587] on icon "button" at bounding box center [244, 587] width 18 height 10
